Goal: Task Accomplishment & Management: Manage account settings

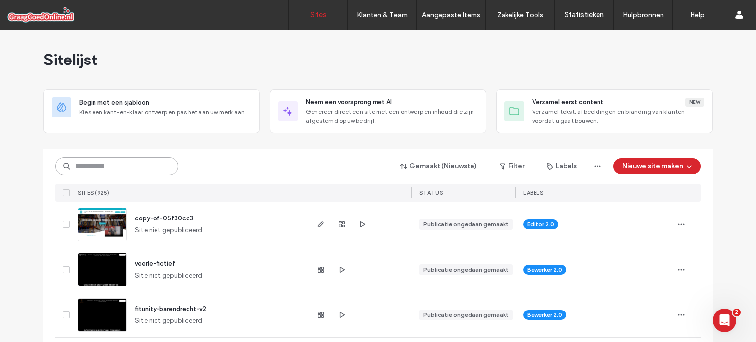
click at [124, 174] on input at bounding box center [116, 166] width 123 height 18
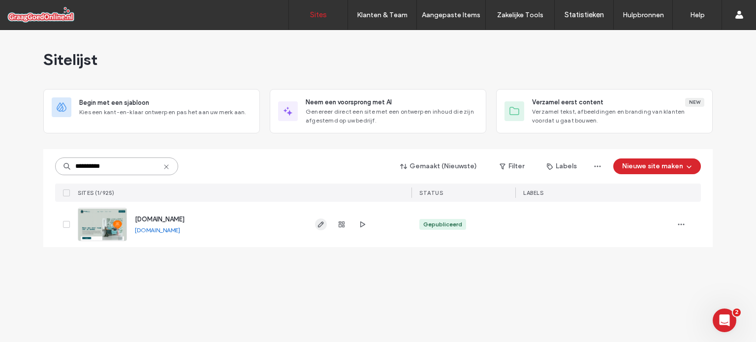
type input "**********"
click at [322, 226] on icon "button" at bounding box center [321, 224] width 8 height 8
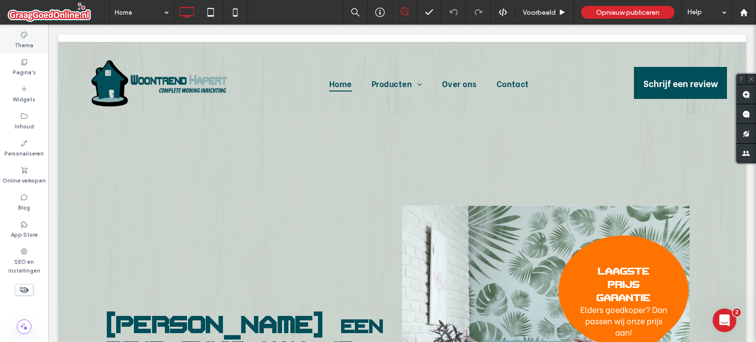
click at [23, 42] on label "Thema" at bounding box center [24, 44] width 19 height 11
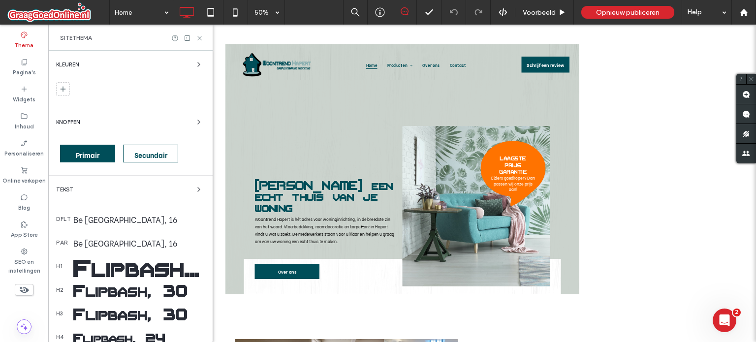
click at [135, 272] on div "Flipbash, 50" at bounding box center [138, 267] width 131 height 34
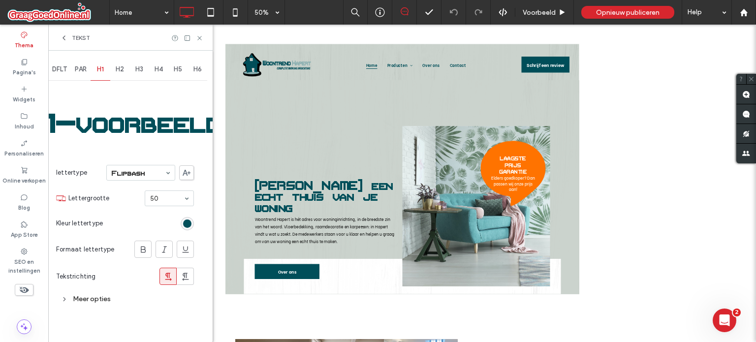
click at [65, 37] on icon at bounding box center [64, 38] width 8 height 8
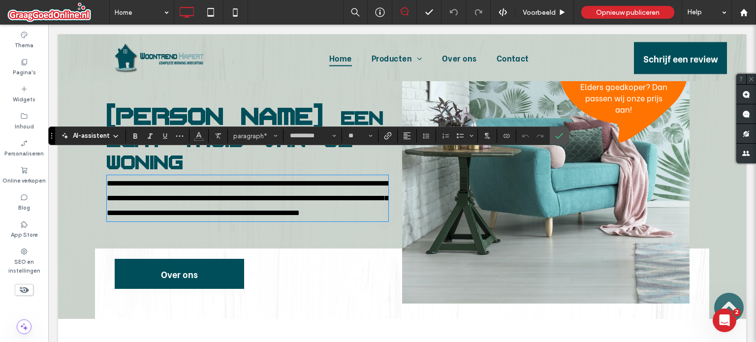
click at [297, 200] on p "**********" at bounding box center [248, 198] width 282 height 44
click at [290, 259] on div "Over ons Click To Paste" at bounding box center [258, 276] width 287 height 55
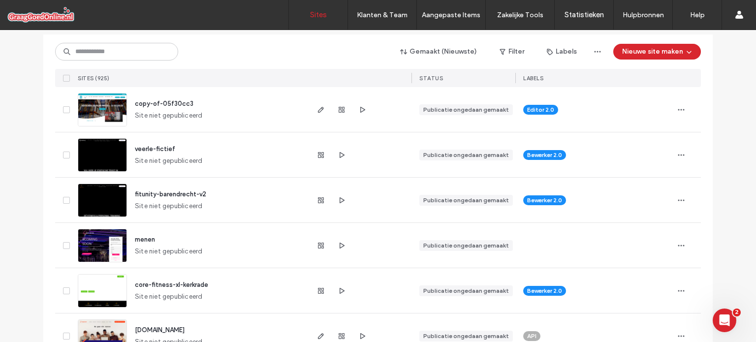
scroll to position [32, 0]
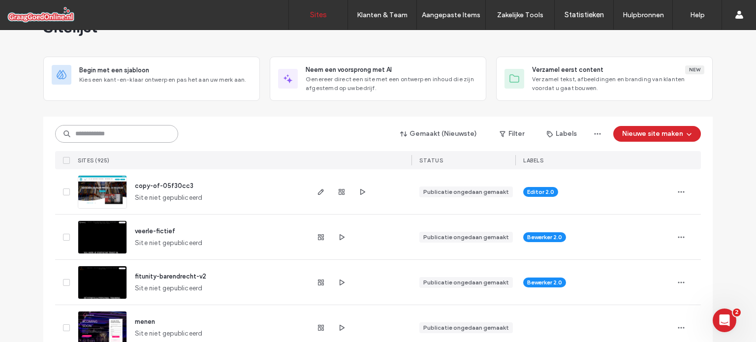
click at [147, 130] on input at bounding box center [116, 134] width 123 height 18
type input "******"
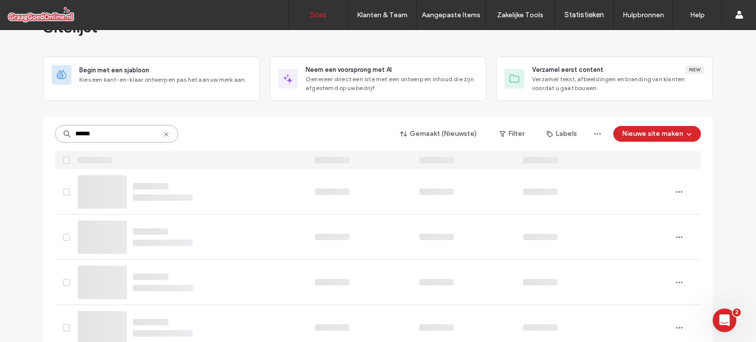
scroll to position [0, 0]
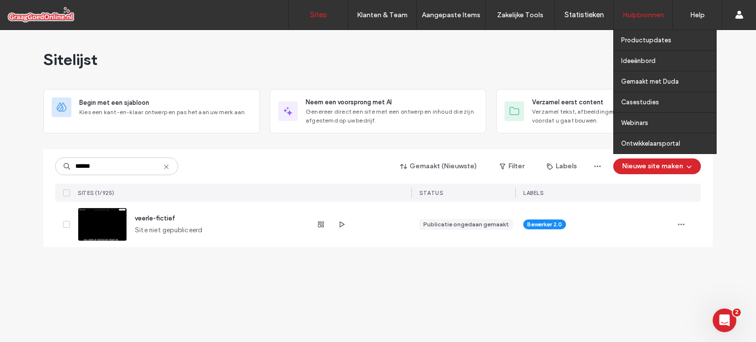
click at [629, 17] on label "Hulpbronnen" at bounding box center [643, 15] width 41 height 8
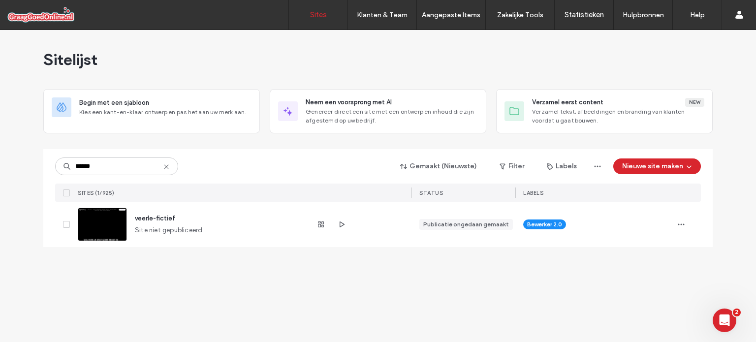
click at [169, 163] on icon at bounding box center [166, 167] width 8 height 8
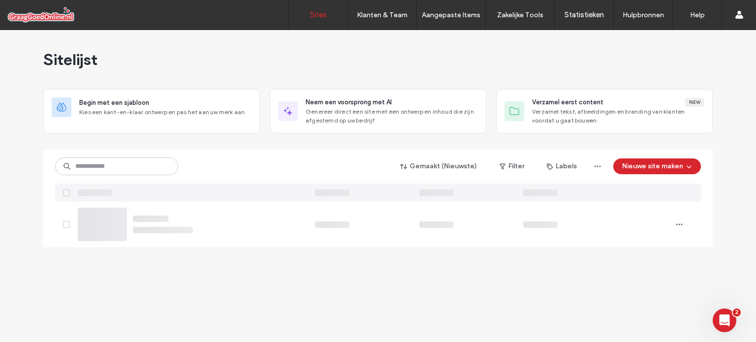
click at [189, 57] on div "Sitelijst" at bounding box center [377, 59] width 669 height 59
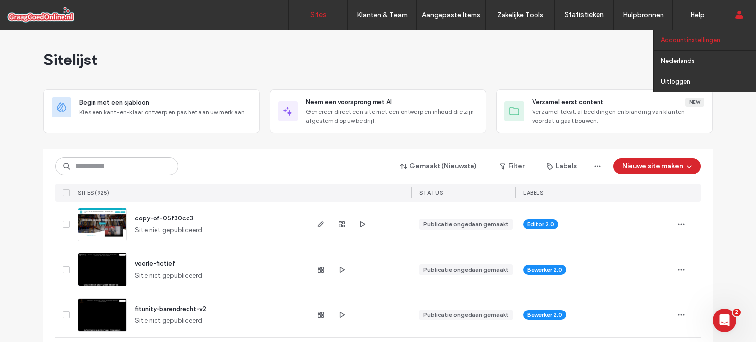
click at [708, 43] on label "Accountinstellingen" at bounding box center [690, 39] width 59 height 7
